Goal: Task Accomplishment & Management: Use online tool/utility

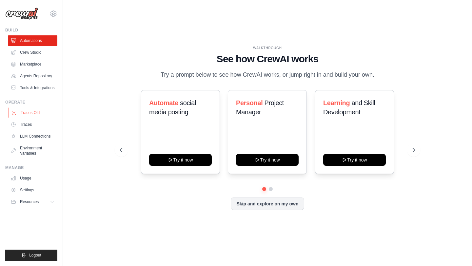
click at [41, 114] on link "Traces Old" at bounding box center [33, 112] width 49 height 10
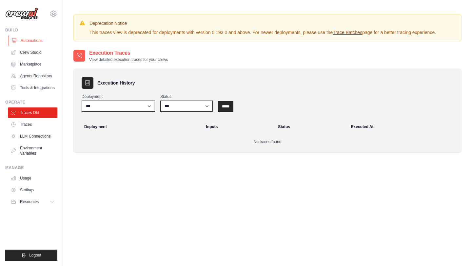
click at [34, 42] on link "Automations" at bounding box center [33, 40] width 49 height 10
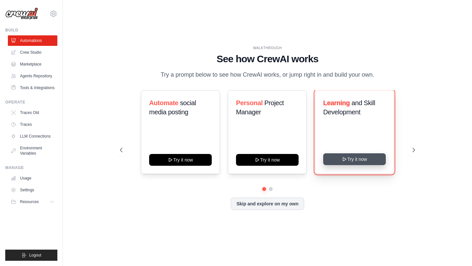
click at [351, 162] on button "Try it now" at bounding box center [354, 159] width 63 height 12
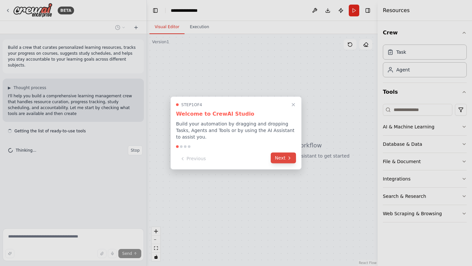
click at [281, 157] on button "Next" at bounding box center [283, 158] width 25 height 11
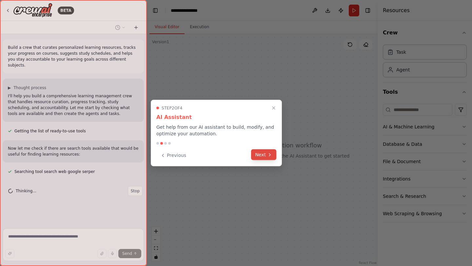
click at [263, 158] on button "Next" at bounding box center [263, 154] width 25 height 11
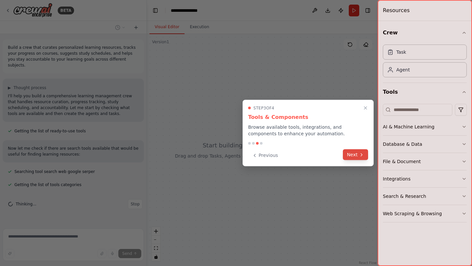
click at [358, 156] on button "Next" at bounding box center [355, 154] width 25 height 11
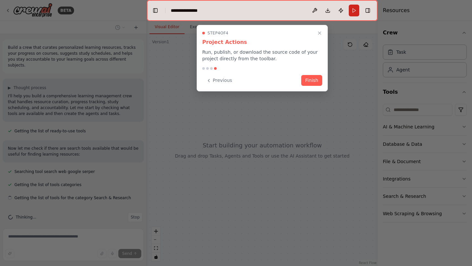
scroll to position [1, 0]
click at [312, 82] on button "Finish" at bounding box center [311, 79] width 21 height 11
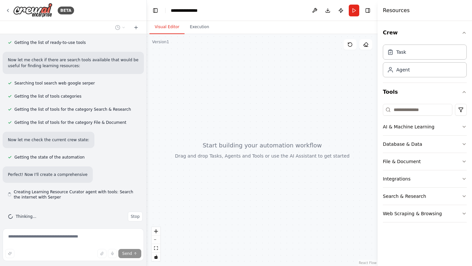
scroll to position [94, 0]
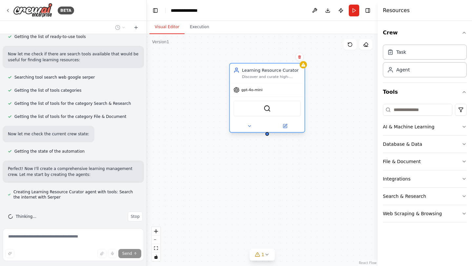
drag, startPoint x: 210, startPoint y: 90, endPoint x: 258, endPoint y: 80, distance: 48.9
click at [258, 80] on div "Learning Resource Curator Discover and curate high-quality, personalized learni…" at bounding box center [267, 73] width 75 height 19
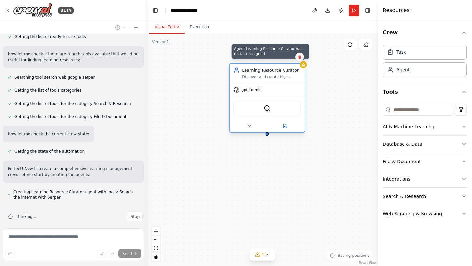
scroll to position [129, 0]
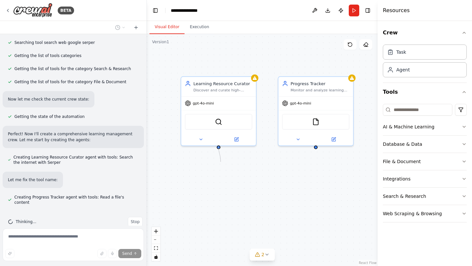
drag, startPoint x: 219, startPoint y: 149, endPoint x: 220, endPoint y: 162, distance: 13.2
click at [220, 162] on div "Learning Resource Curator Discover and curate high-quality, personalized learni…" at bounding box center [262, 150] width 231 height 232
click at [302, 24] on div "Visual Editor Execution" at bounding box center [262, 27] width 231 height 13
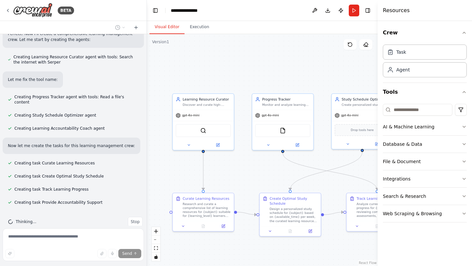
scroll to position [264, 0]
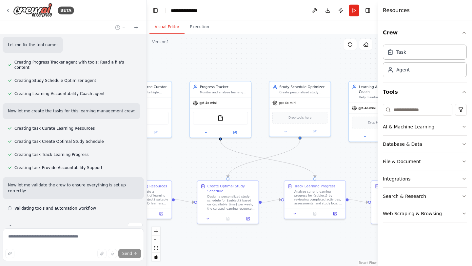
drag, startPoint x: 261, startPoint y: 168, endPoint x: 196, endPoint y: 155, distance: 66.4
click at [196, 155] on div ".deletable-edge-delete-btn { width: 20px; height: 20px; border: 0px solid #ffff…" at bounding box center [262, 150] width 231 height 232
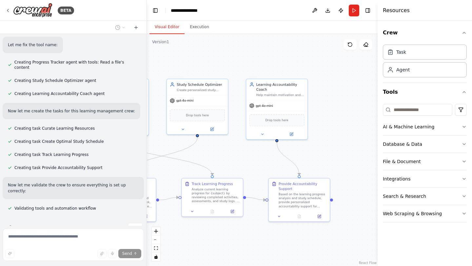
scroll to position [299, 0]
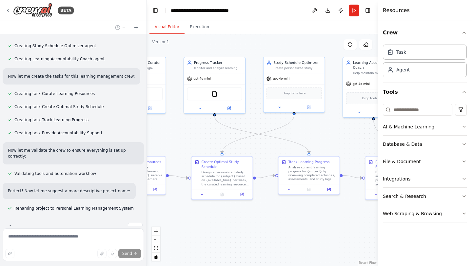
click at [310, 130] on div "BETA Build a crew that curates personalized learning resources, tracks your pro…" at bounding box center [236, 133] width 472 height 266
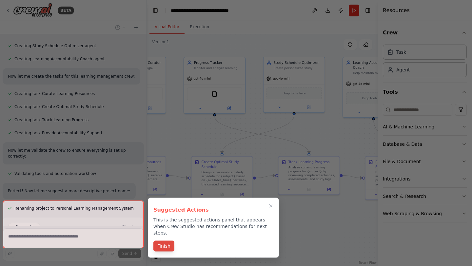
click at [167, 242] on button "Finish" at bounding box center [163, 246] width 21 height 11
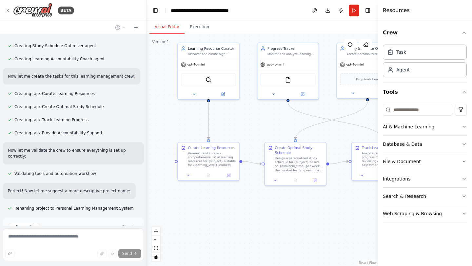
drag, startPoint x: 186, startPoint y: 225, endPoint x: 260, endPoint y: 211, distance: 75.0
click at [260, 211] on div ".deletable-edge-delete-btn { width: 20px; height: 20px; border: 0px solid #ffff…" at bounding box center [262, 150] width 231 height 232
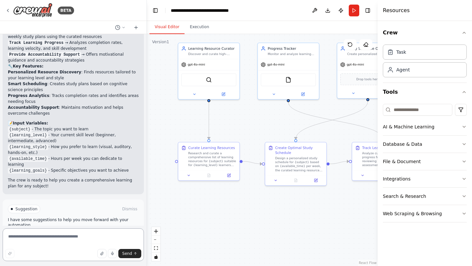
scroll to position [588, 0]
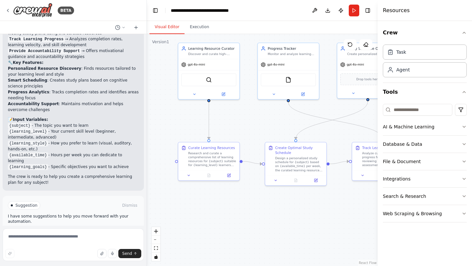
click at [73, 231] on span "Run Automation" at bounding box center [76, 233] width 32 height 5
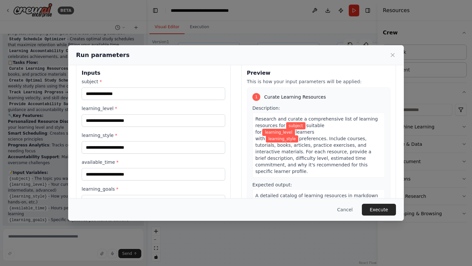
scroll to position [0, 0]
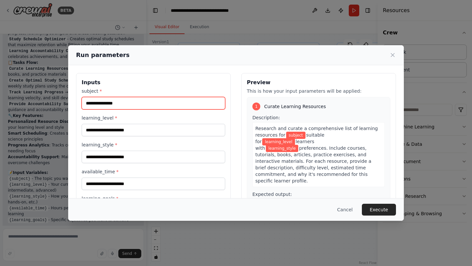
click at [163, 102] on input "subject *" at bounding box center [153, 103] width 143 height 12
click at [47, 155] on div "Run parameters Inputs subject * learning_level * learning_style * available_tim…" at bounding box center [236, 133] width 472 height 266
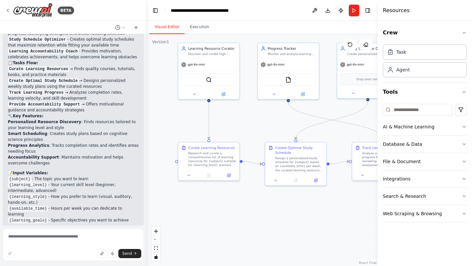
scroll to position [535, 0]
click at [353, 12] on button "Run" at bounding box center [354, 11] width 10 height 12
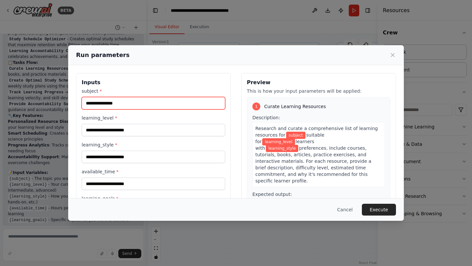
click at [157, 106] on input "subject *" at bounding box center [153, 103] width 143 height 12
type input "**********"
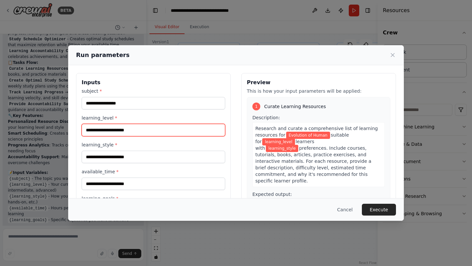
click at [131, 133] on input "learning_level *" at bounding box center [153, 130] width 143 height 12
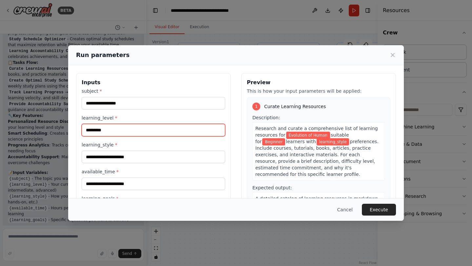
type input "********"
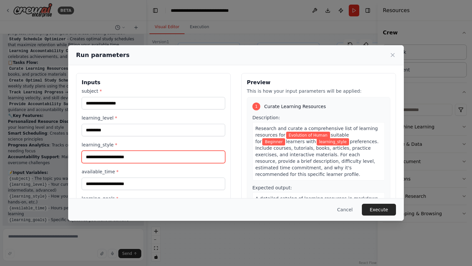
click at [124, 157] on input "learning_style *" at bounding box center [153, 157] width 143 height 12
type input "*****"
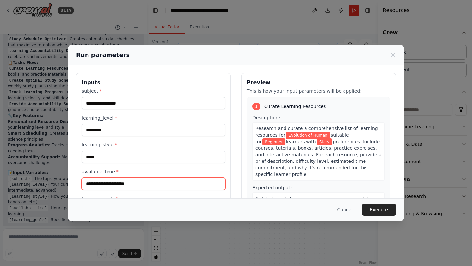
click at [120, 184] on input "available_time *" at bounding box center [153, 184] width 143 height 12
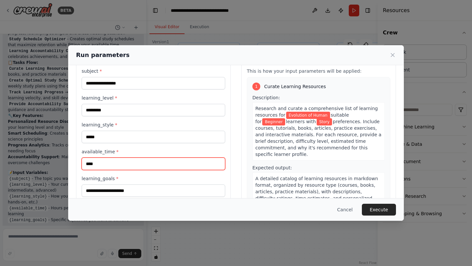
scroll to position [38, 0]
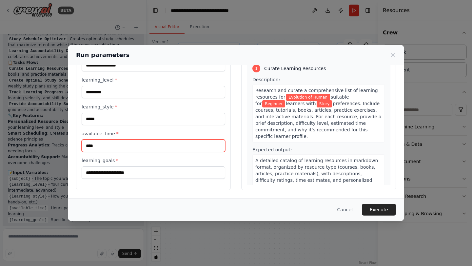
type input "****"
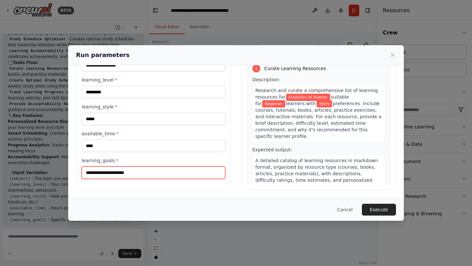
click at [126, 172] on input "learning_goals *" at bounding box center [153, 172] width 143 height 12
type input "*"
type input "**********"
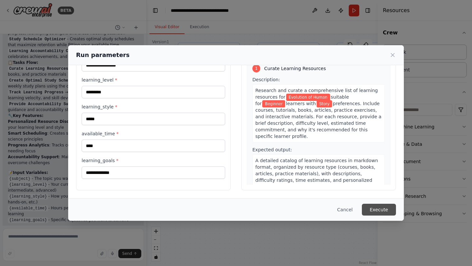
click at [384, 211] on button "Execute" at bounding box center [379, 210] width 34 height 12
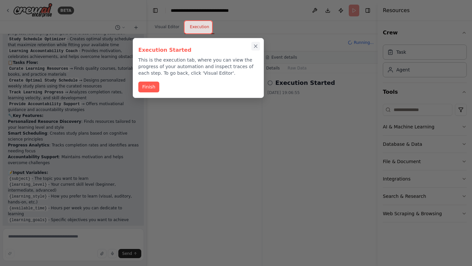
click at [256, 47] on icon "Close walkthrough" at bounding box center [256, 46] width 6 height 6
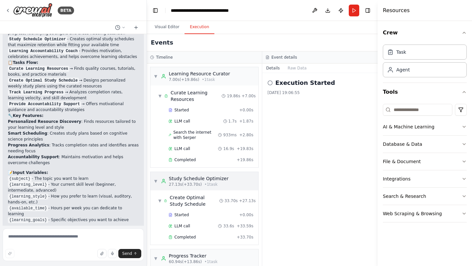
scroll to position [163, 0]
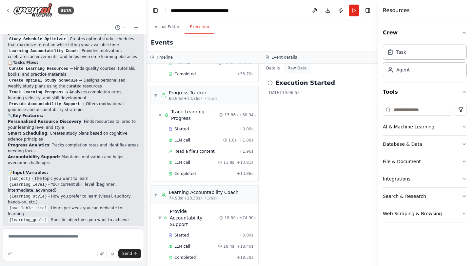
click at [300, 65] on button "Raw Data" at bounding box center [297, 68] width 27 height 9
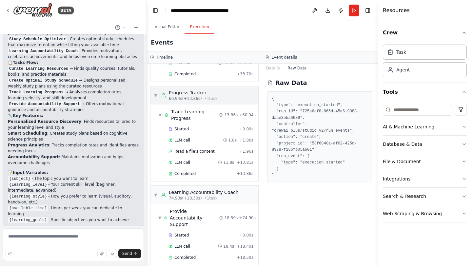
scroll to position [0, 0]
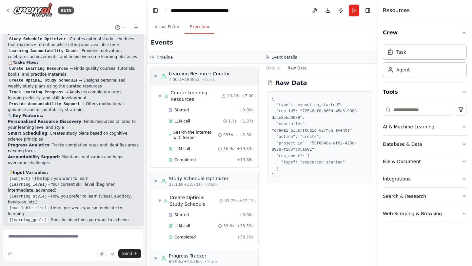
click at [160, 77] on div "▼ Learning Resource Curator 7.00s (+19.86s) • 1 task" at bounding box center [192, 76] width 76 height 12
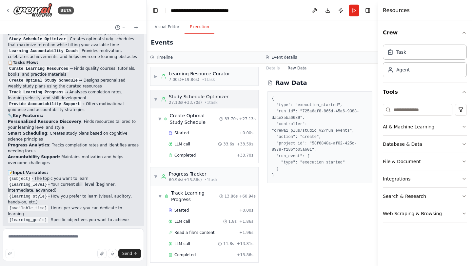
click at [158, 99] on div "▼ Study Schedule Optimizer 27.13s (+33.70s) • 1 task" at bounding box center [191, 99] width 75 height 12
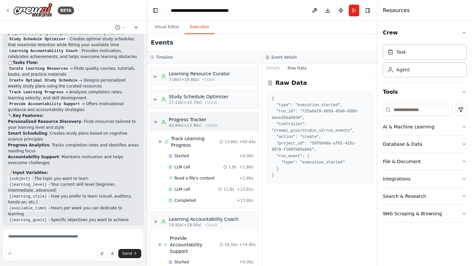
click at [158, 124] on div "▼ Progress Tracker 60.94s (+13.86s) • 1 task" at bounding box center [186, 122] width 64 height 12
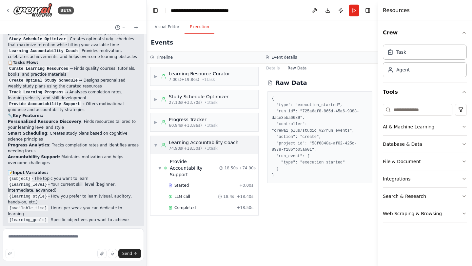
click at [154, 143] on span "▼" at bounding box center [156, 144] width 4 height 5
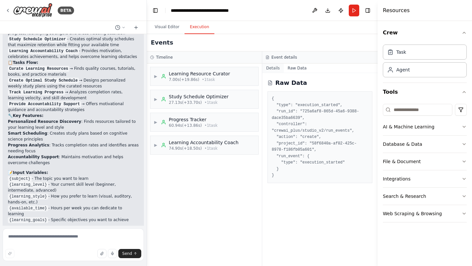
click at [269, 70] on button "Details" at bounding box center [273, 68] width 22 height 9
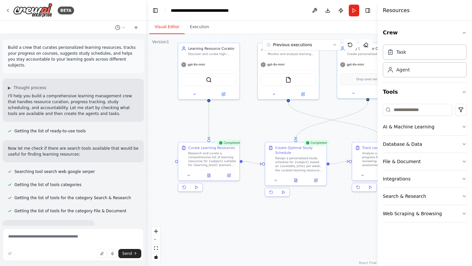
click at [171, 28] on button "Visual Editor" at bounding box center [166, 27] width 35 height 14
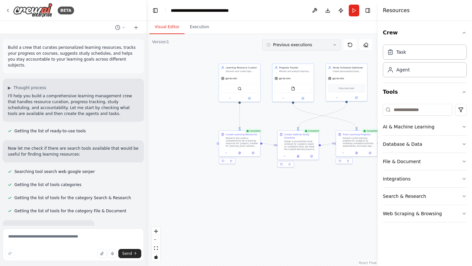
click at [330, 44] on button "Previous executions" at bounding box center [301, 44] width 79 height 11
click at [277, 18] on header "**********" at bounding box center [262, 10] width 231 height 21
click at [193, 24] on button "Execution" at bounding box center [199, 27] width 30 height 14
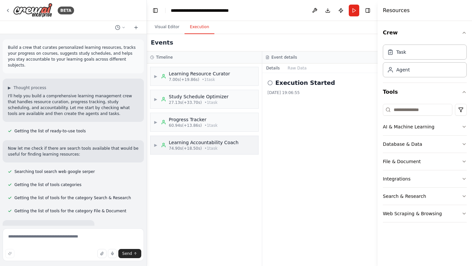
click at [154, 146] on span "▶" at bounding box center [156, 144] width 4 height 5
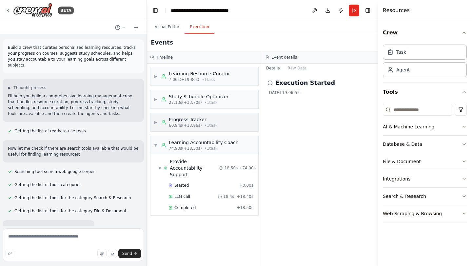
click at [157, 123] on span "▶" at bounding box center [156, 122] width 4 height 5
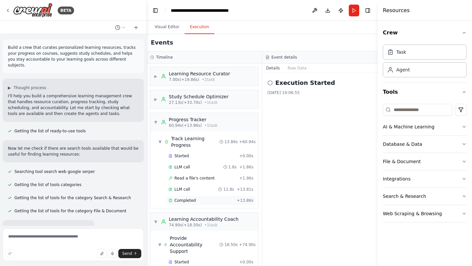
click at [179, 201] on span "Completed" at bounding box center [184, 200] width 21 height 5
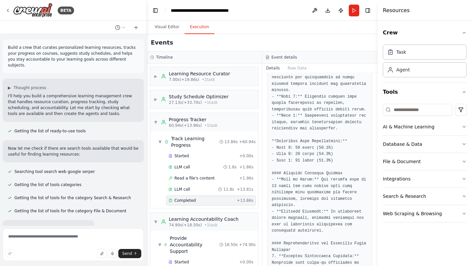
scroll to position [685, 0]
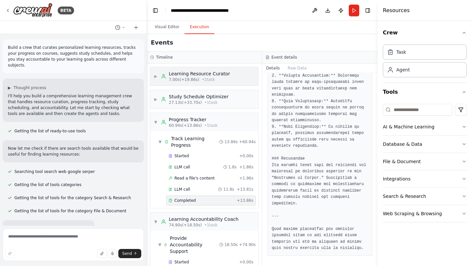
click at [159, 74] on div "▶ Learning Resource Curator 7.00s (+19.86s) • 1 task" at bounding box center [192, 76] width 76 height 12
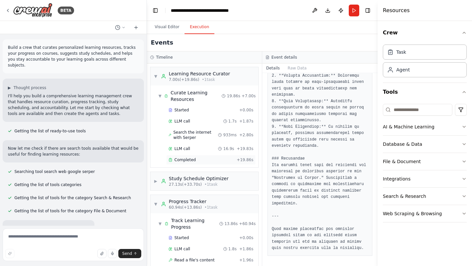
click at [186, 161] on span "Completed" at bounding box center [184, 159] width 21 height 5
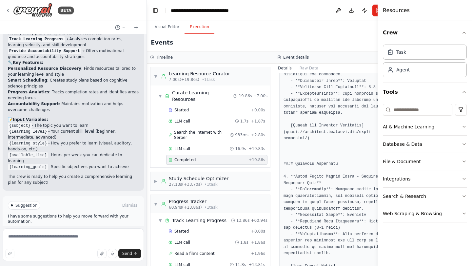
scroll to position [915, 0]
